Goal: Navigation & Orientation: Find specific page/section

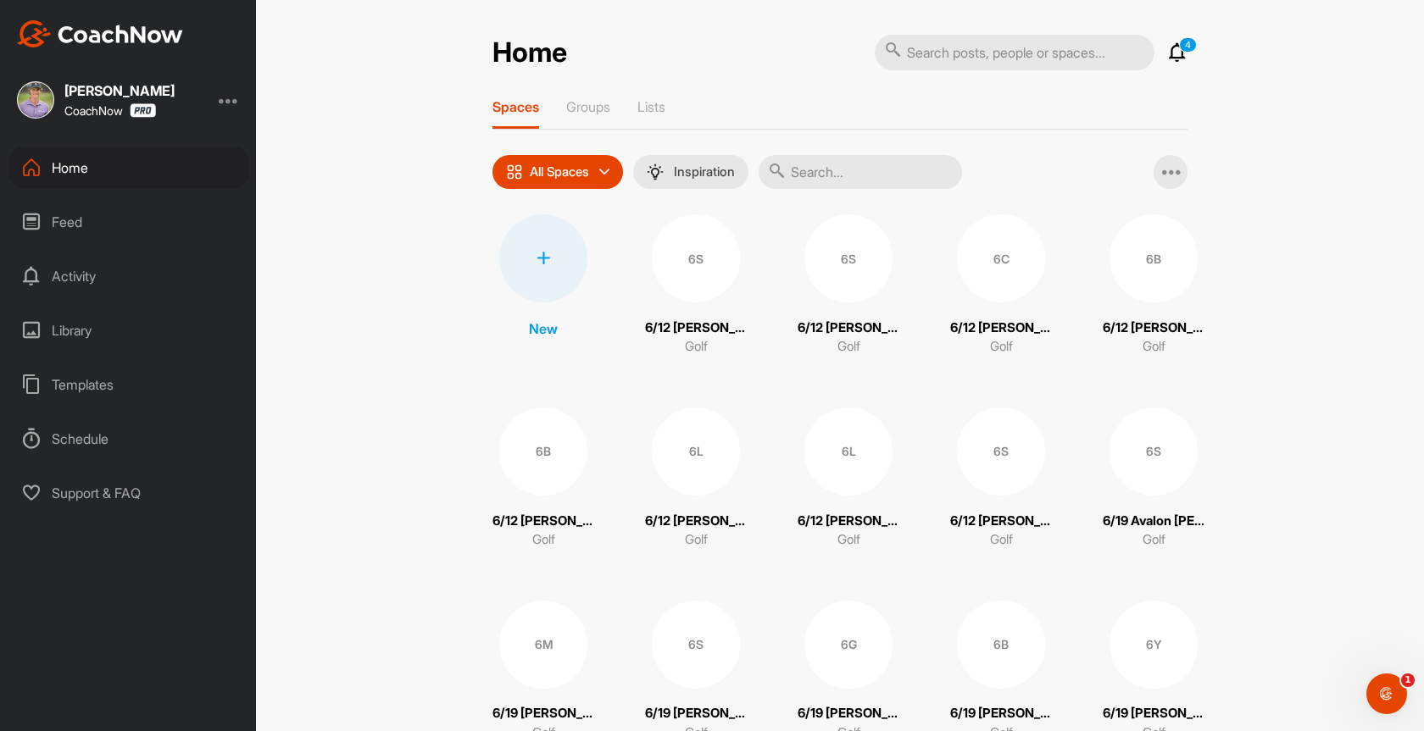
click at [111, 319] on div "Library" at bounding box center [128, 330] width 239 height 42
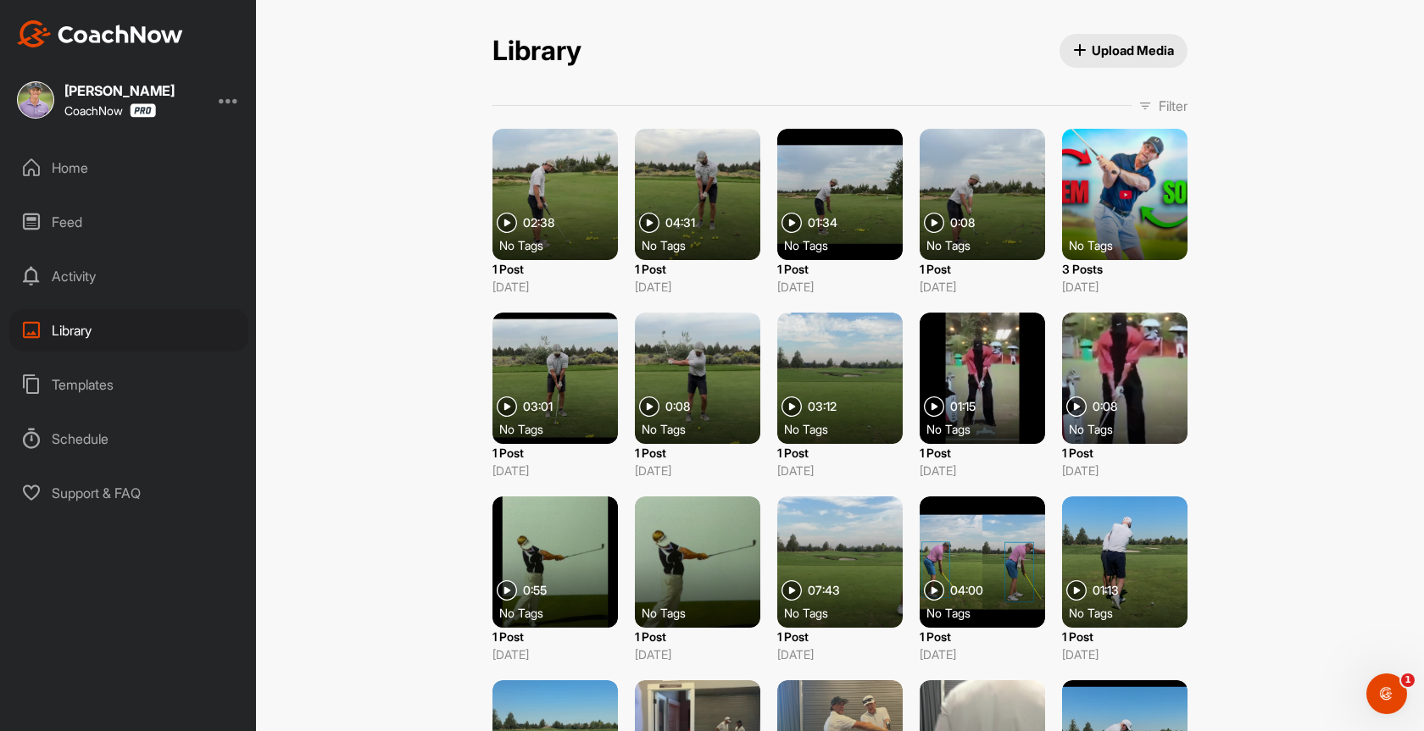
click at [92, 171] on div "Home" at bounding box center [128, 168] width 239 height 42
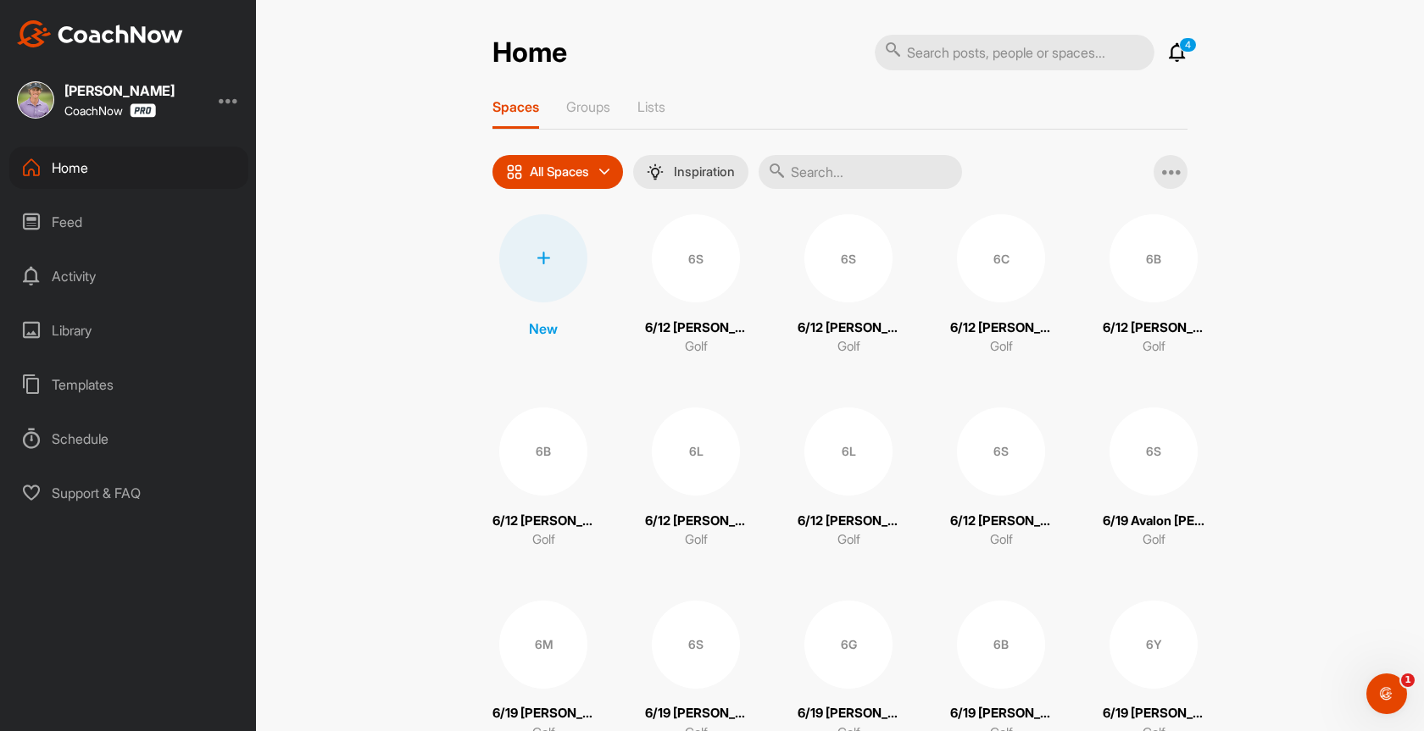
click at [115, 212] on div "Feed" at bounding box center [128, 222] width 239 height 42
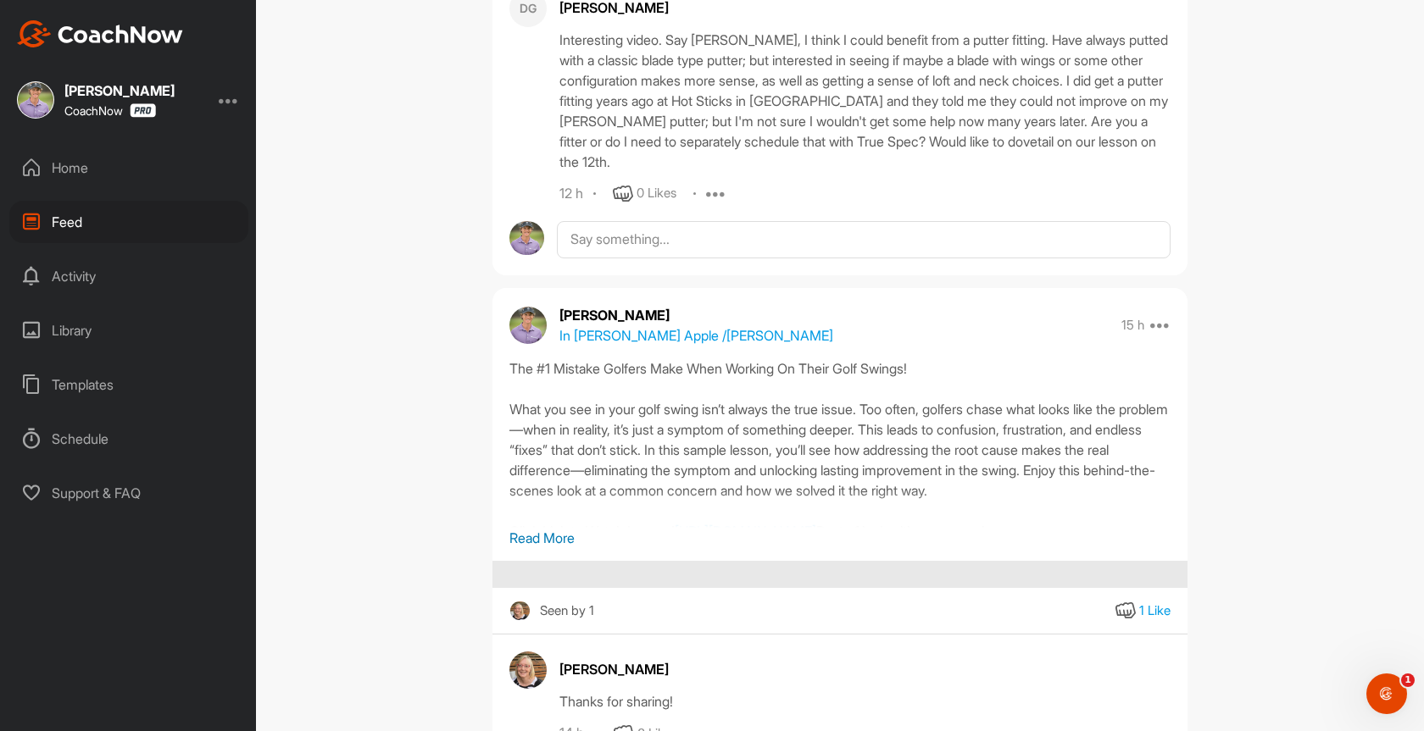
scroll to position [3353, 0]
